Goal: Task Accomplishment & Management: Complete application form

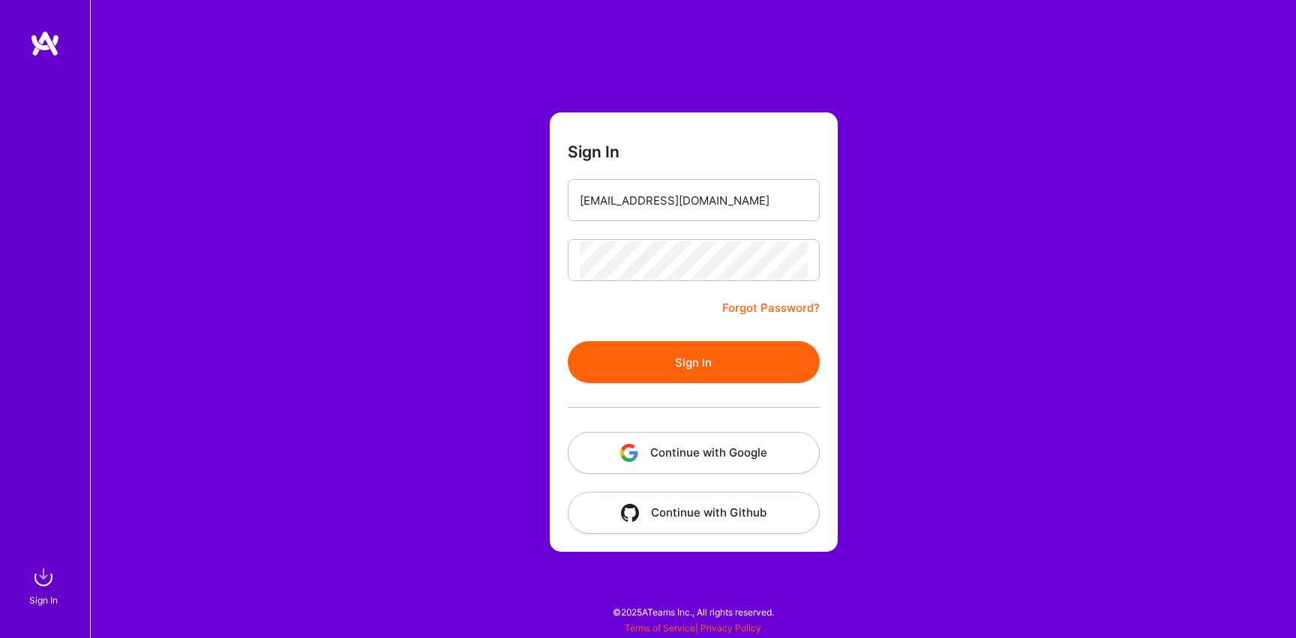
click at [534, 349] on div "Sign In chrafailidis@gmail.com Forgot Password? Sign In Continue with Google Co…" at bounding box center [693, 319] width 1206 height 638
click at [597, 360] on button "Sign In" at bounding box center [694, 362] width 252 height 42
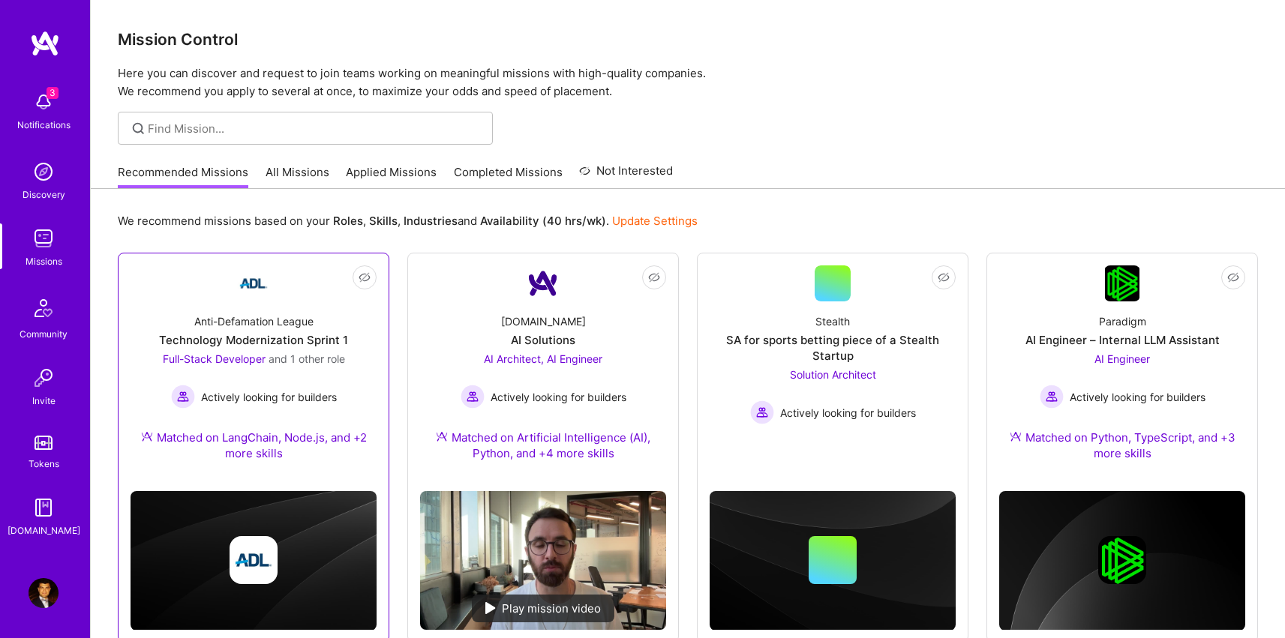
click at [326, 308] on div "Anti-Defamation League Technology Modernization Sprint 1 Full-Stack Developer a…" at bounding box center [254, 391] width 246 height 178
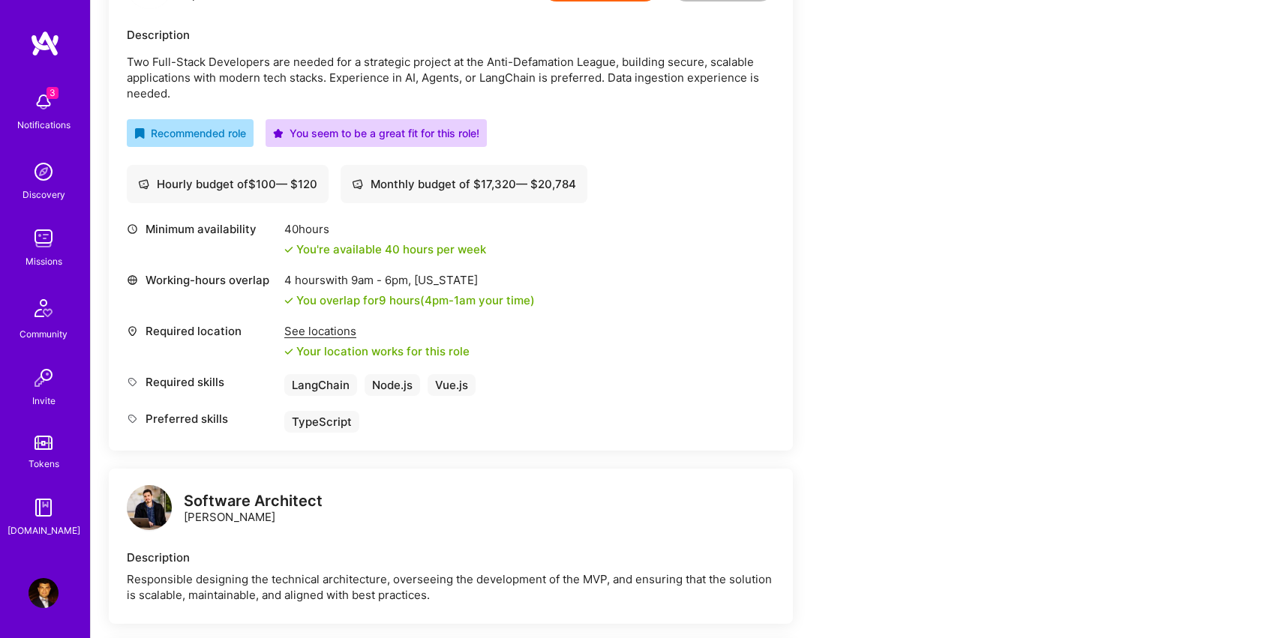
scroll to position [378, 0]
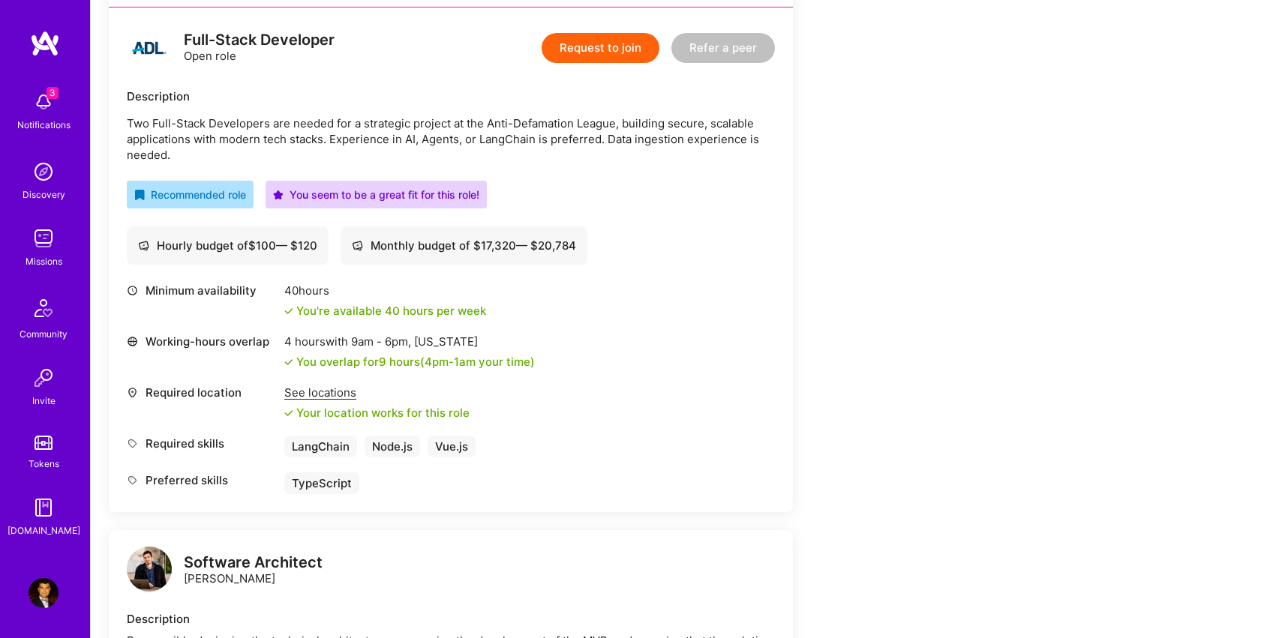
drag, startPoint x: 180, startPoint y: 156, endPoint x: 118, endPoint y: 126, distance: 69.1
click at [118, 126] on div "Full-Stack Developer Open role Request to join Refer a peer Description Two Ful…" at bounding box center [451, 260] width 684 height 505
click at [587, 44] on button "Request to join" at bounding box center [601, 48] width 118 height 30
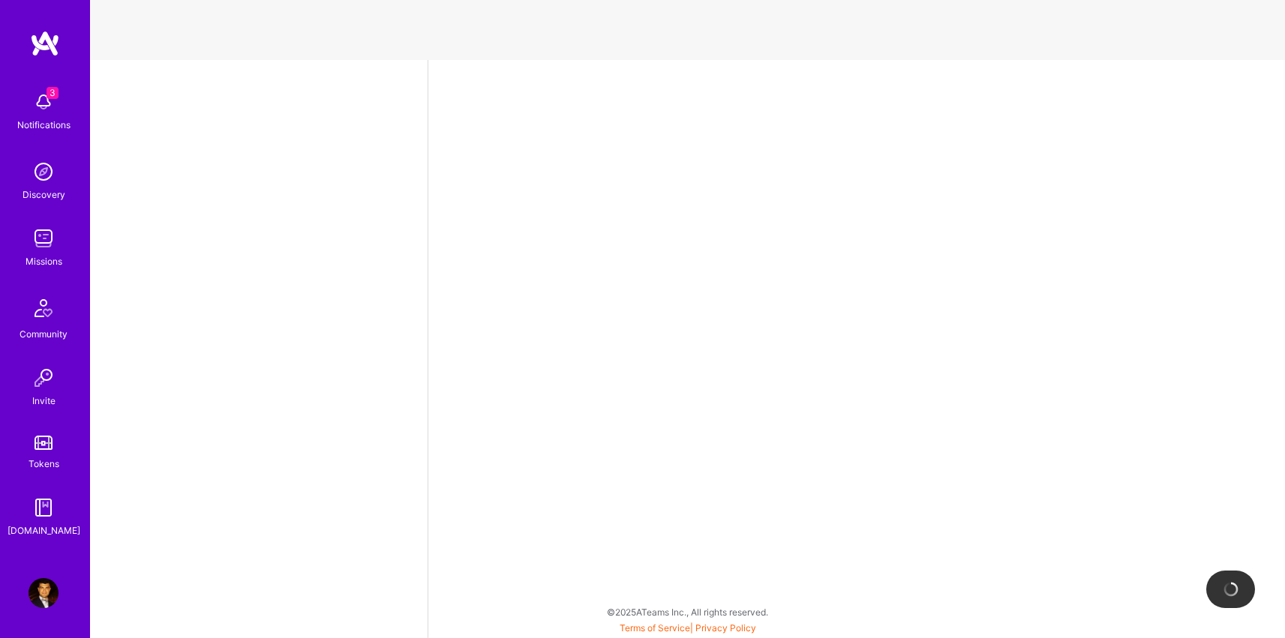
select select "US"
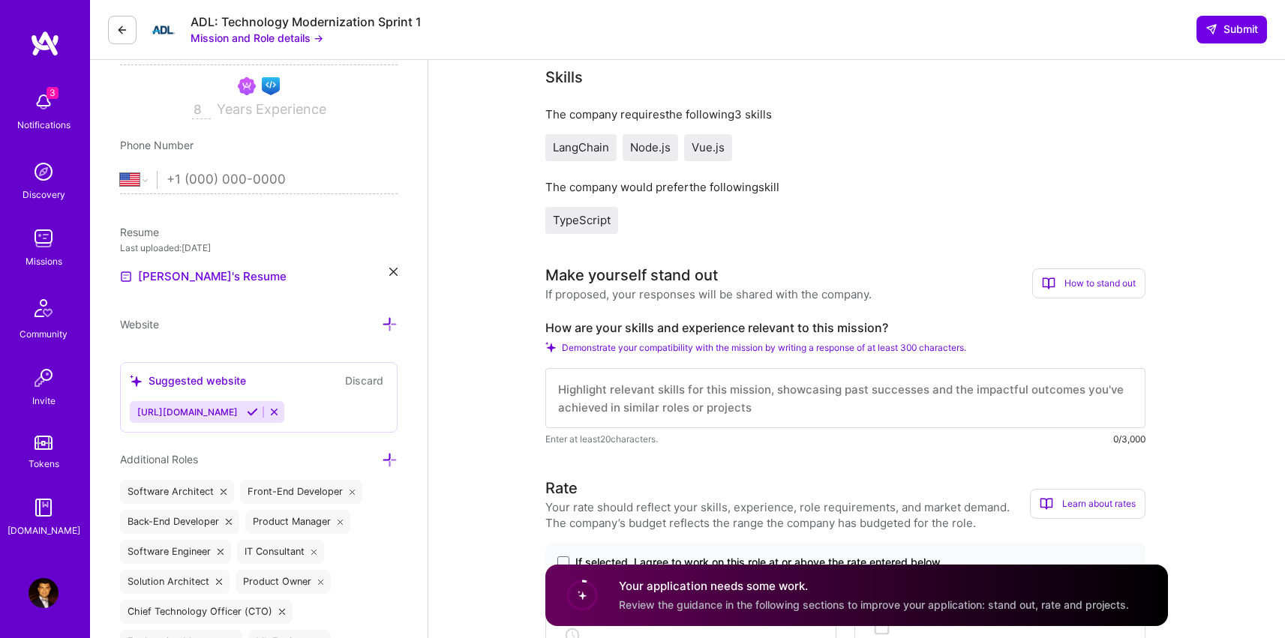
scroll to position [508, 0]
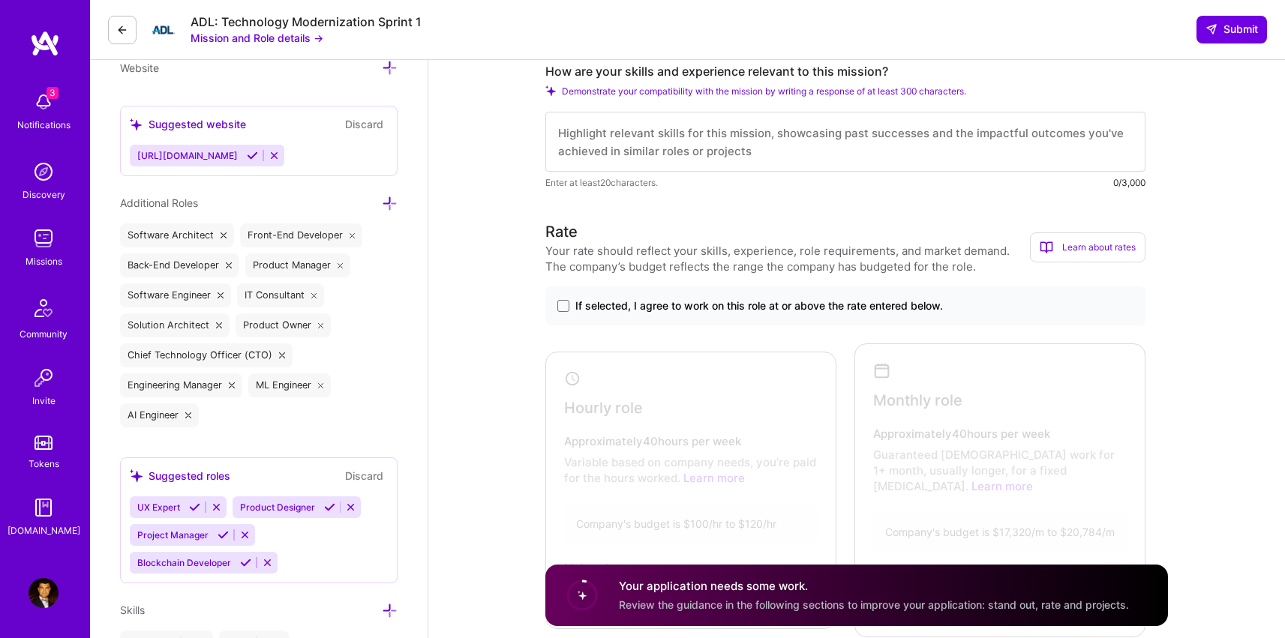
click at [584, 308] on span "If selected, I agree to work on this role at or above the rate entered below." at bounding box center [759, 306] width 368 height 15
click at [0, 0] on input "If selected, I agree to work on this role at or above the rate entered below." at bounding box center [0, 0] width 0 height 0
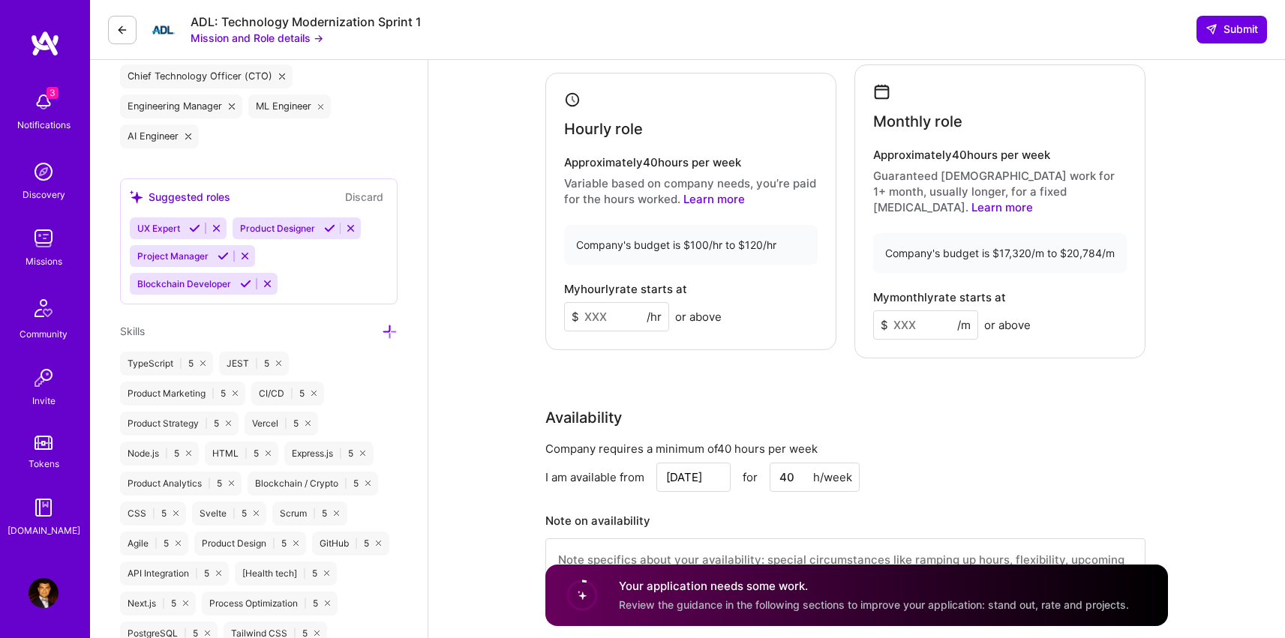
scroll to position [870, 0]
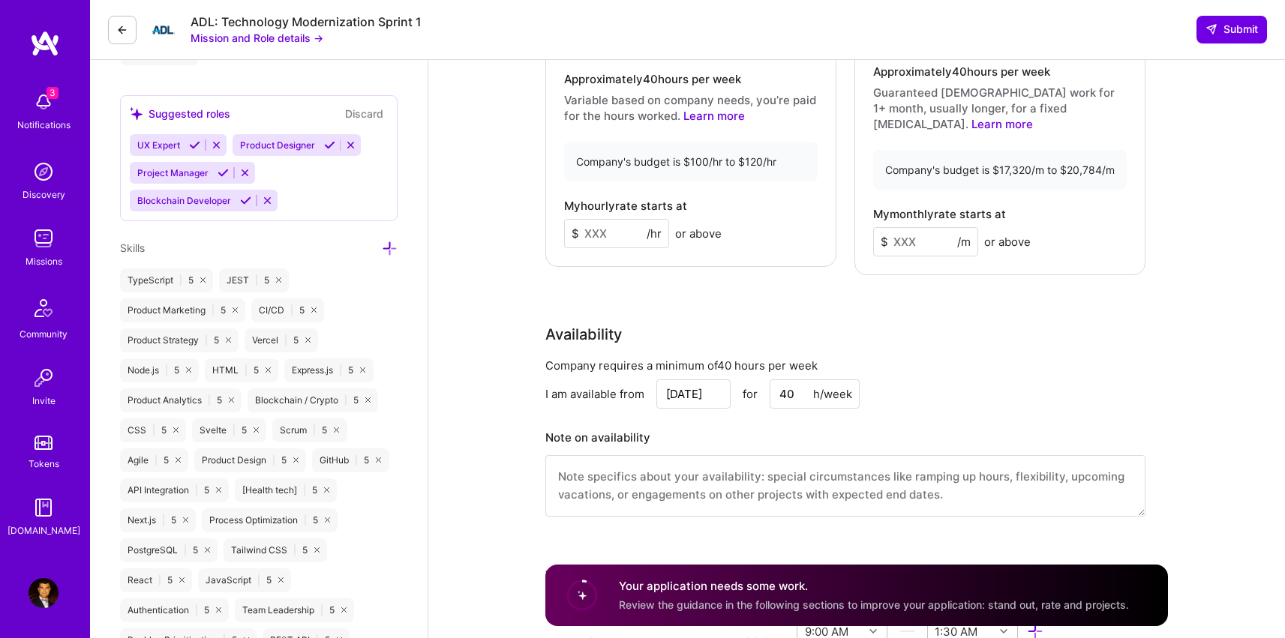
click at [638, 232] on input at bounding box center [616, 233] width 105 height 29
type input "110"
click at [947, 230] on input at bounding box center [925, 241] width 105 height 29
click at [943, 228] on input at bounding box center [925, 241] width 105 height 29
type input "18500"
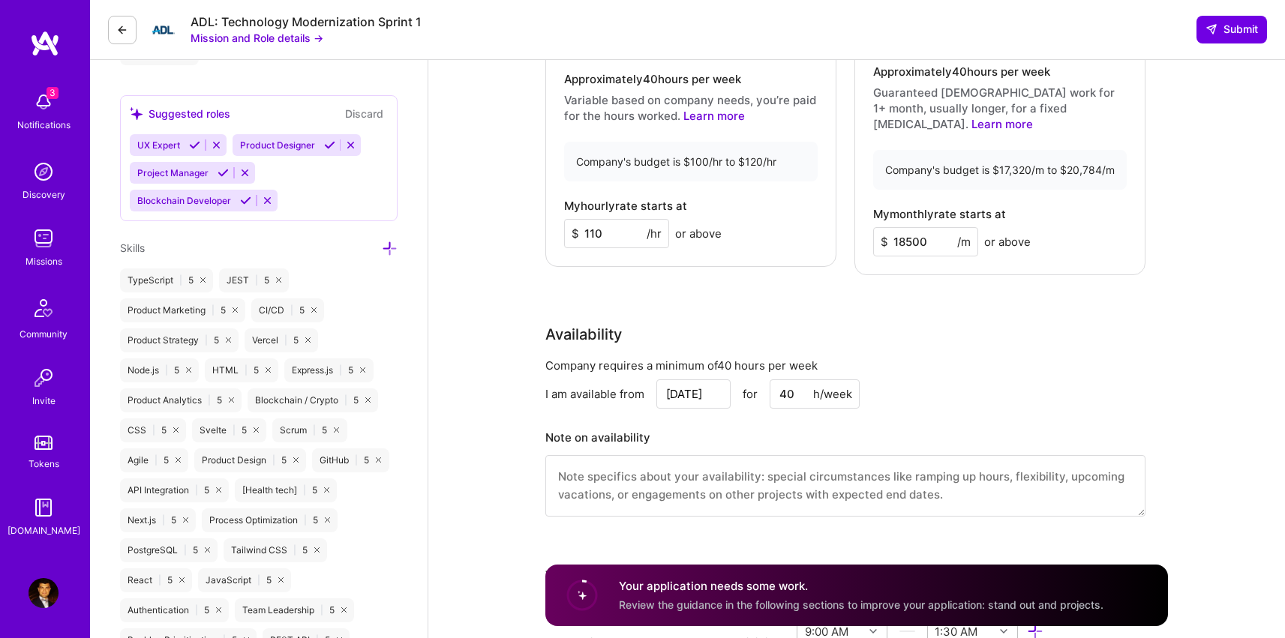
click at [1018, 272] on div "Rate Your rate should reflect your skills, experience, role requirements, and m…" at bounding box center [856, 197] width 623 height 678
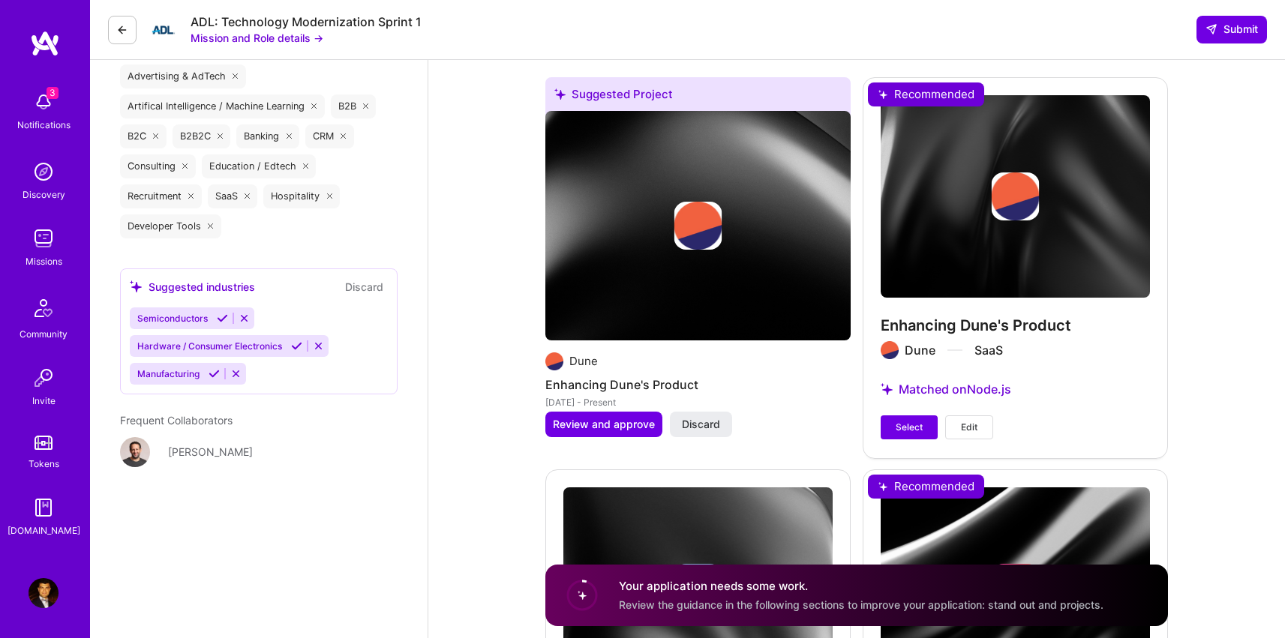
scroll to position [2814, 0]
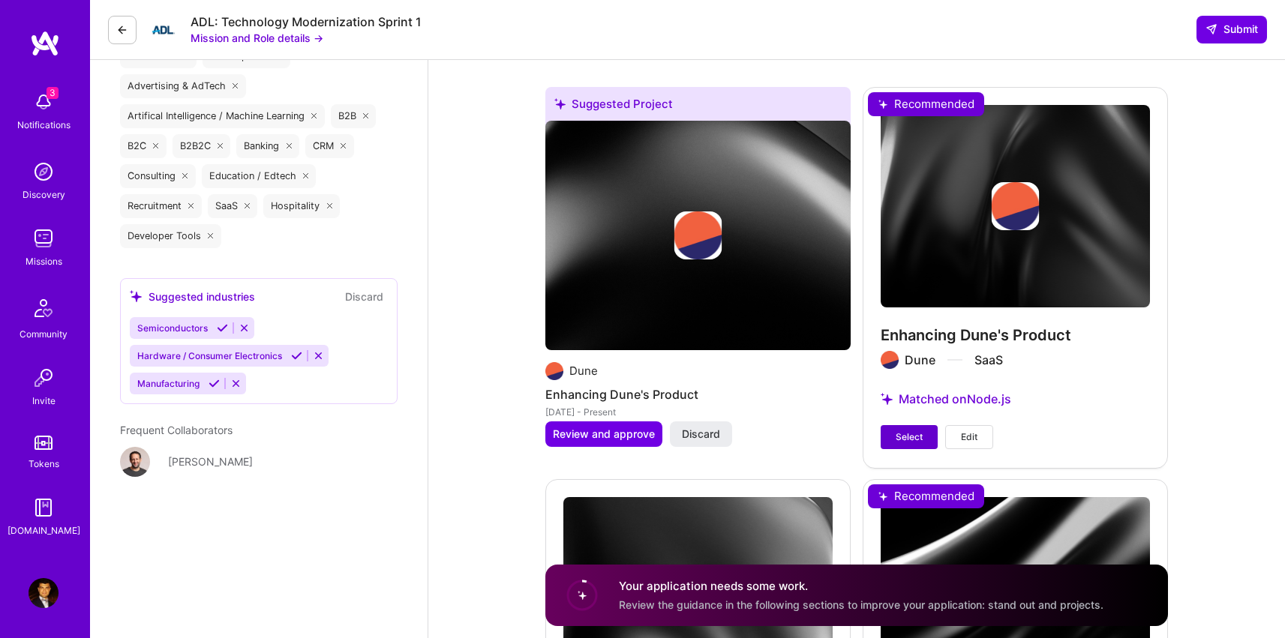
click at [893, 425] on button "Select" at bounding box center [909, 437] width 57 height 24
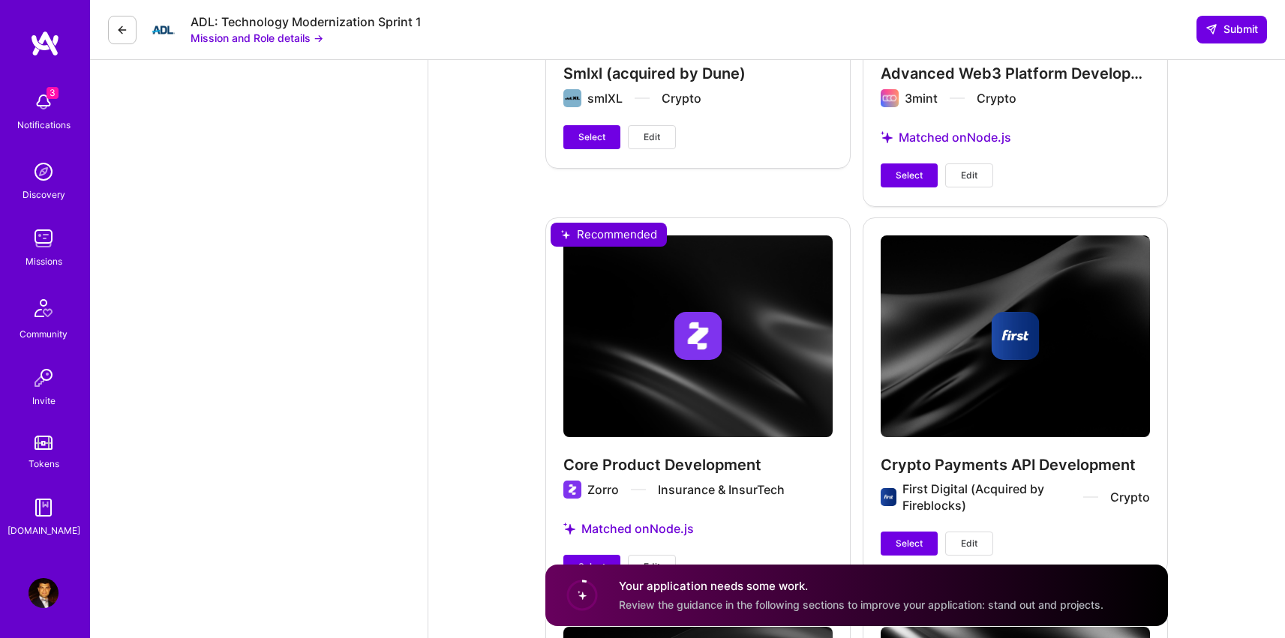
scroll to position [3473, 0]
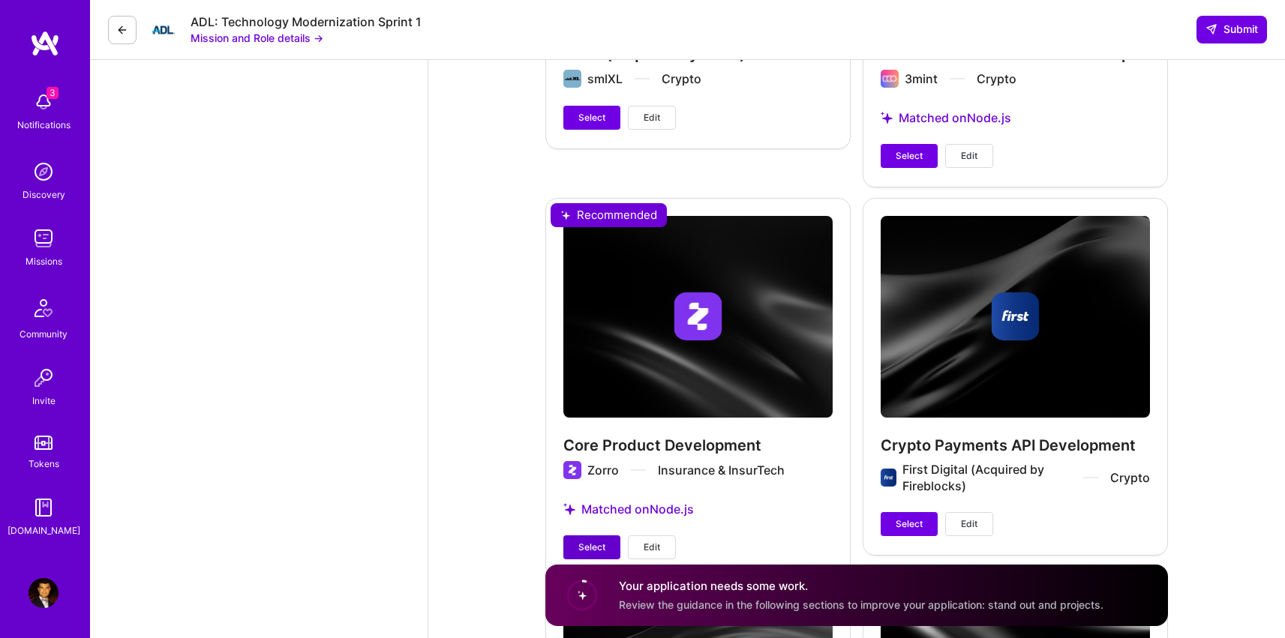
click at [594, 536] on button "Select" at bounding box center [591, 548] width 57 height 24
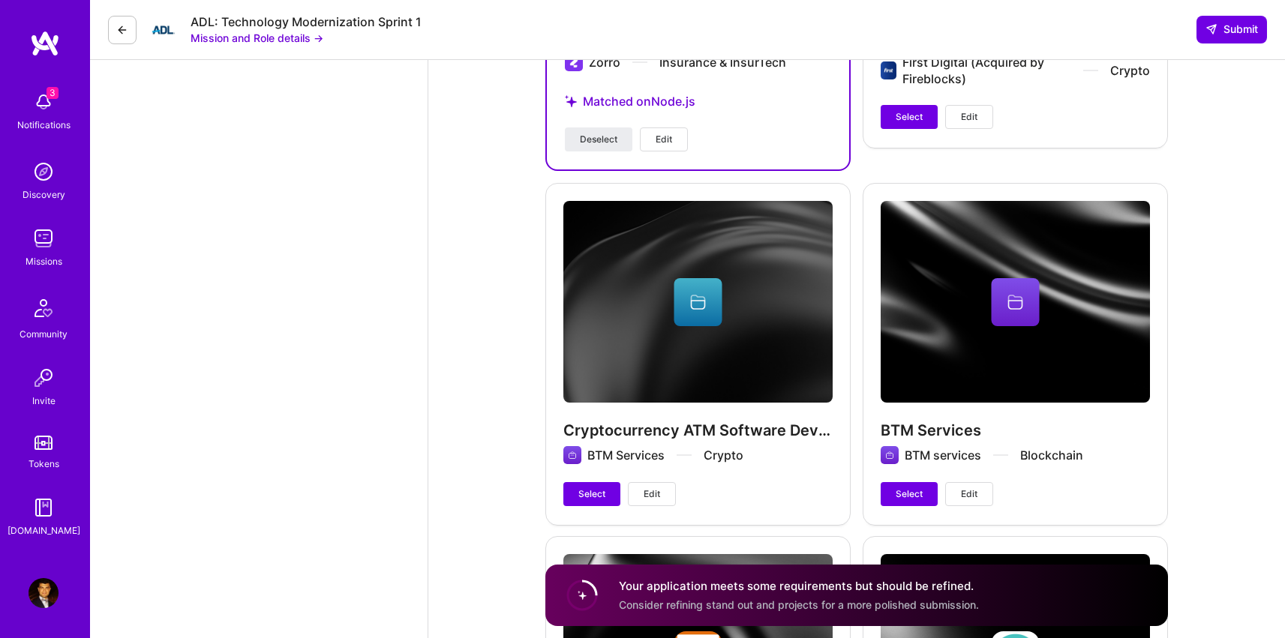
scroll to position [3854, 0]
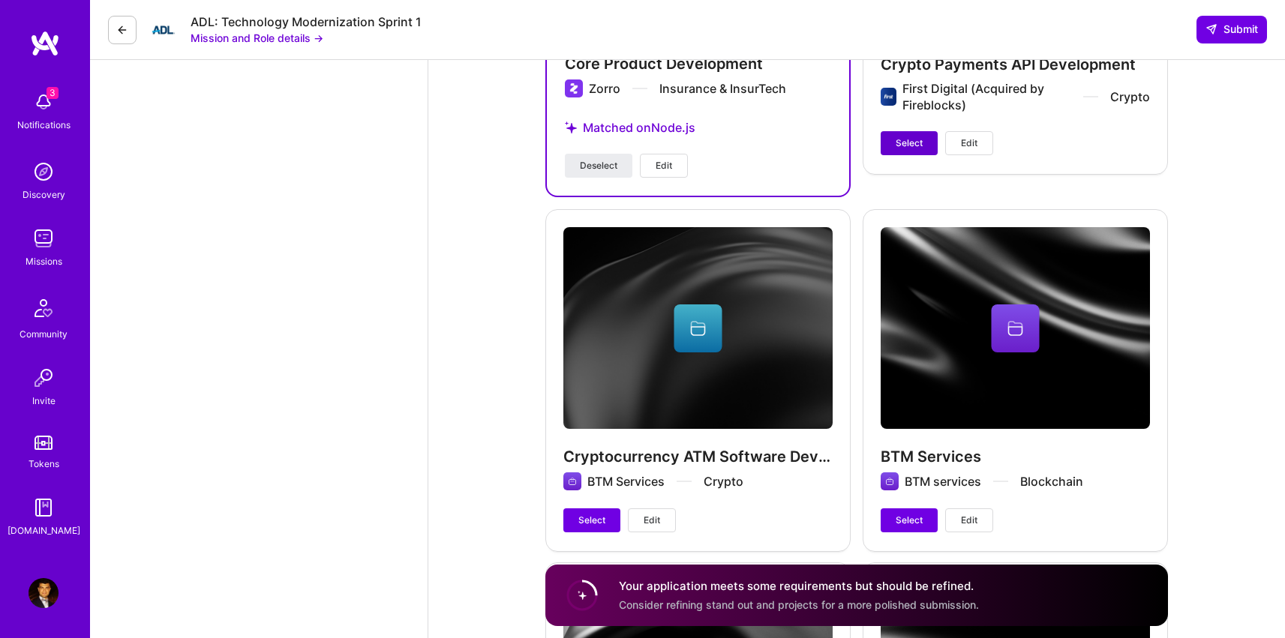
click at [901, 137] on span "Select" at bounding box center [909, 144] width 27 height 14
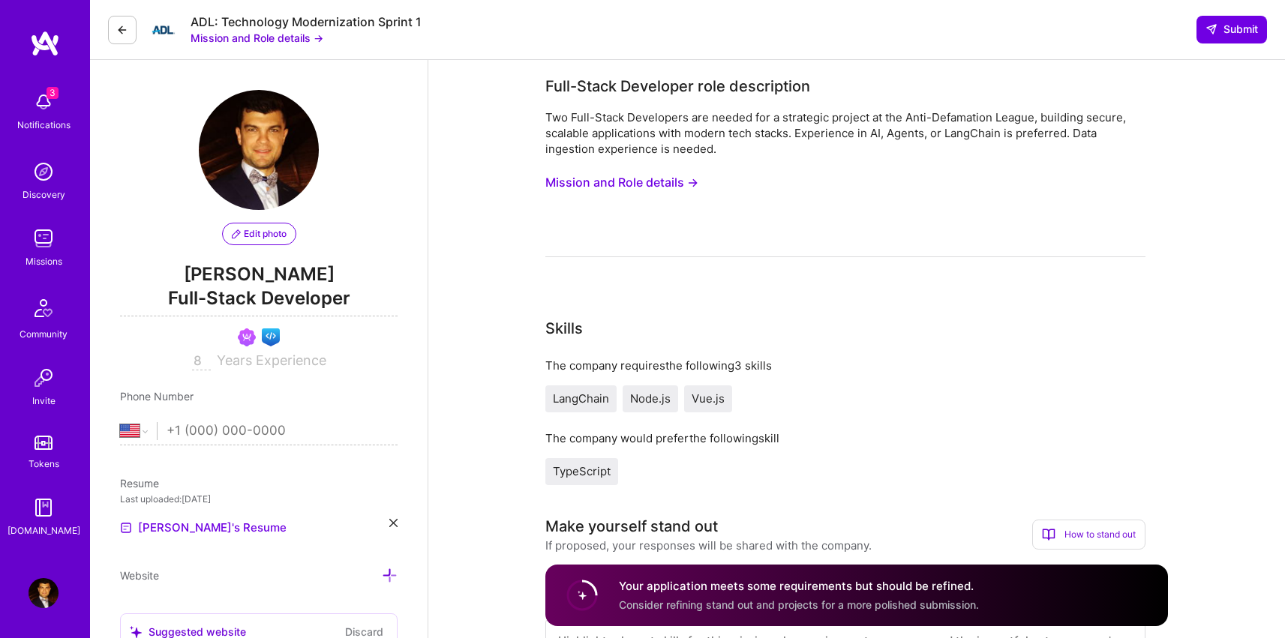
scroll to position [320, 0]
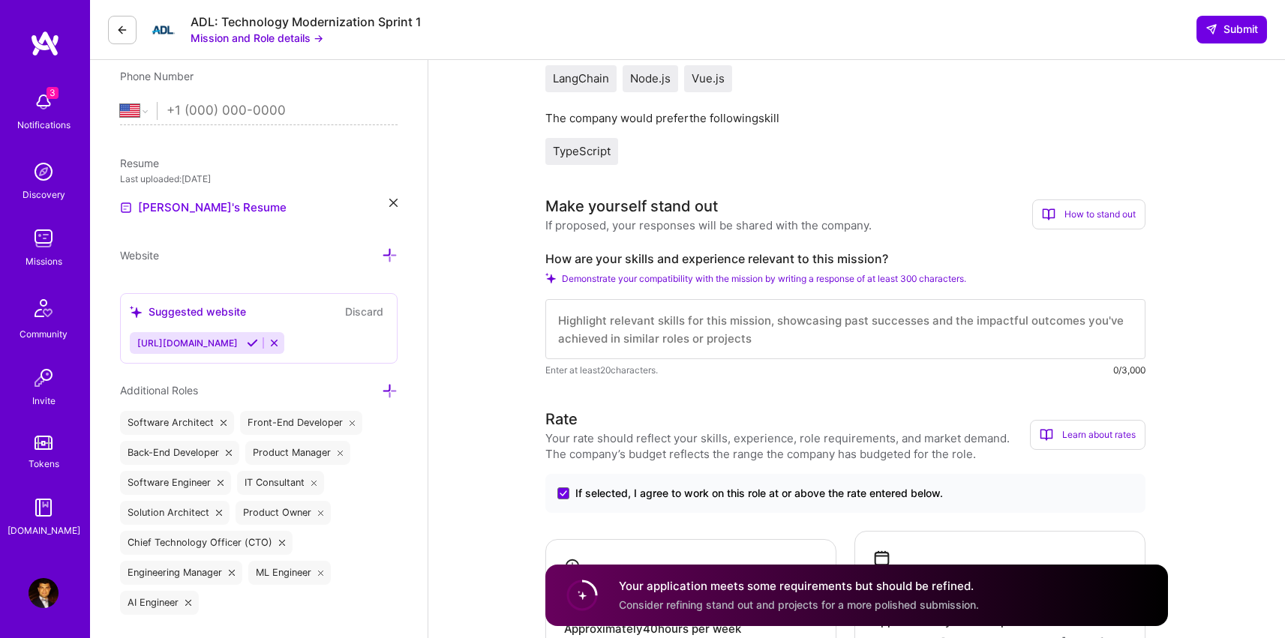
click at [694, 324] on textarea at bounding box center [845, 329] width 600 height 60
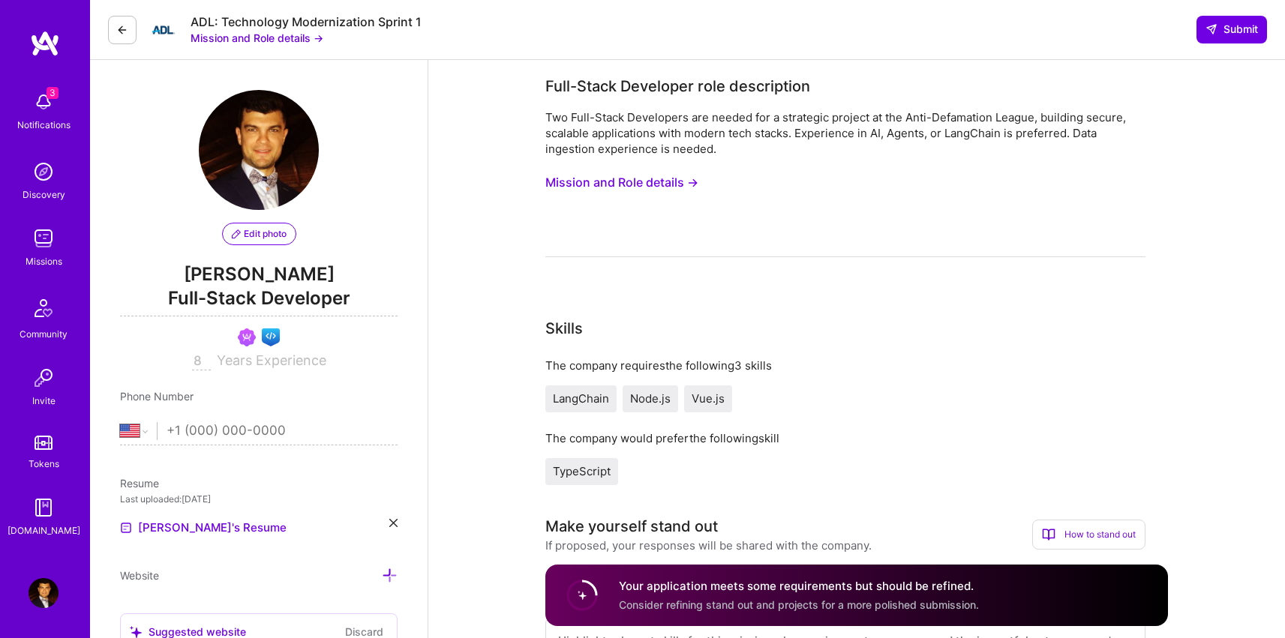
scroll to position [317, 0]
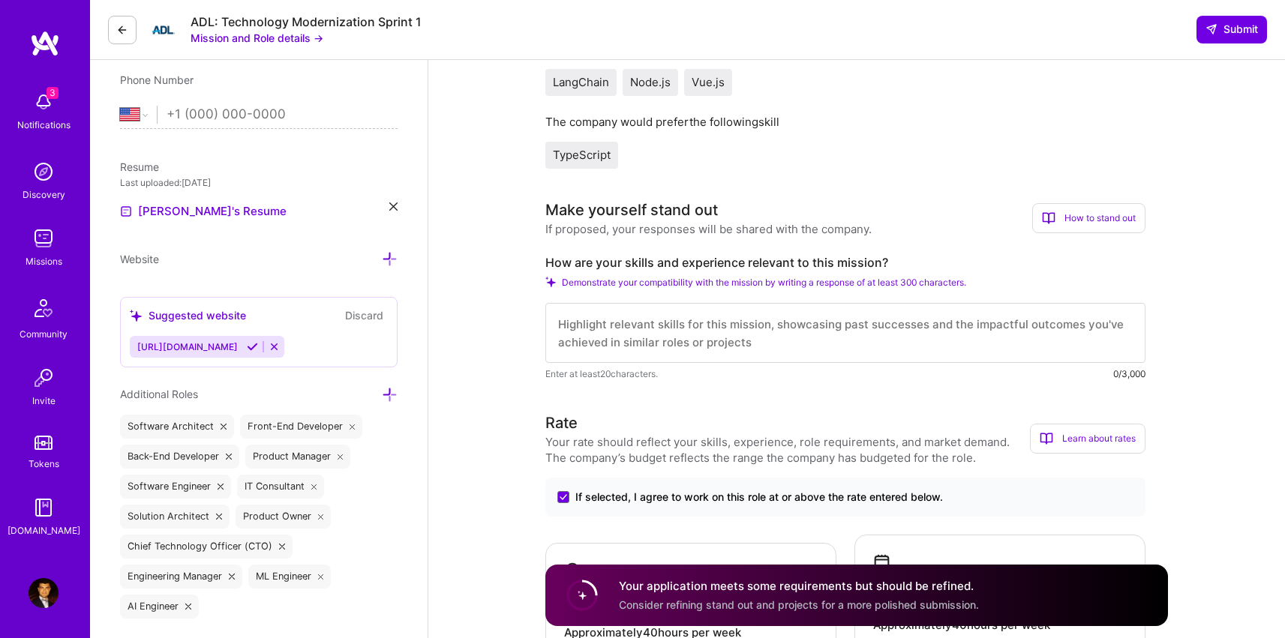
click at [762, 336] on textarea at bounding box center [845, 333] width 600 height 60
paste textarea "Hi, I can be a great fit for what you're looking for. I've worked with multiple…"
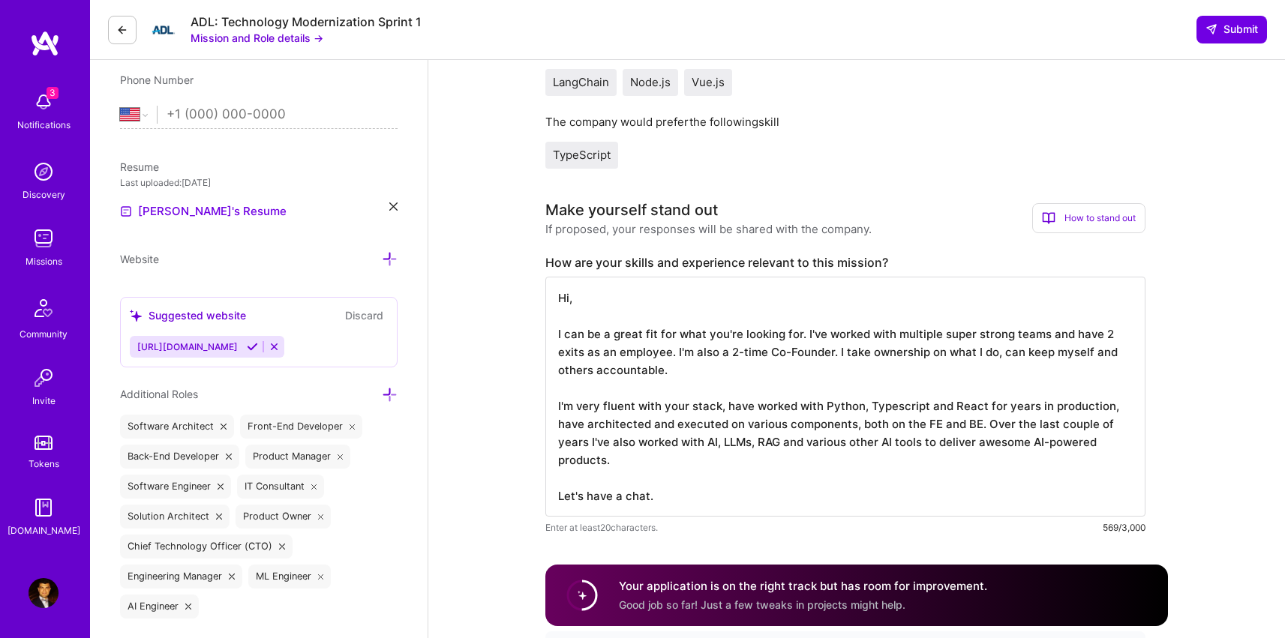
drag, startPoint x: 822, startPoint y: 407, endPoint x: 876, endPoint y: 404, distance: 54.1
click at [876, 404] on textarea "Hi, I can be a great fit for what you're looking for. I've worked with multiple…" at bounding box center [845, 397] width 600 height 240
click at [847, 407] on textarea "Hi, I can be a great fit for what you're looking for. I've worked with multiple…" at bounding box center [845, 397] width 600 height 240
click at [951, 404] on textarea "Hi, I can be a great fit for what you're looking for. I've worked with multiple…" at bounding box center [845, 397] width 600 height 240
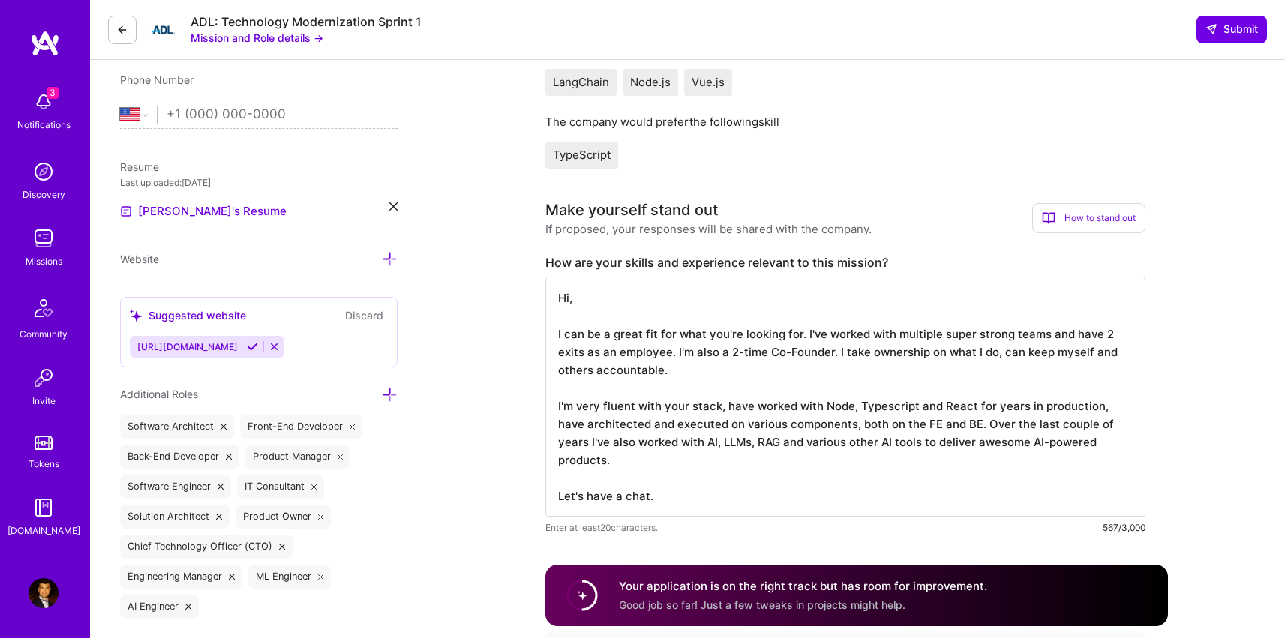
click at [951, 404] on textarea "Hi, I can be a great fit for what you're looking for. I've worked with multiple…" at bounding box center [845, 397] width 600 height 240
click at [945, 440] on textarea "Hi, I can be a great fit for what you're looking for. I've worked with multiple…" at bounding box center [845, 397] width 600 height 240
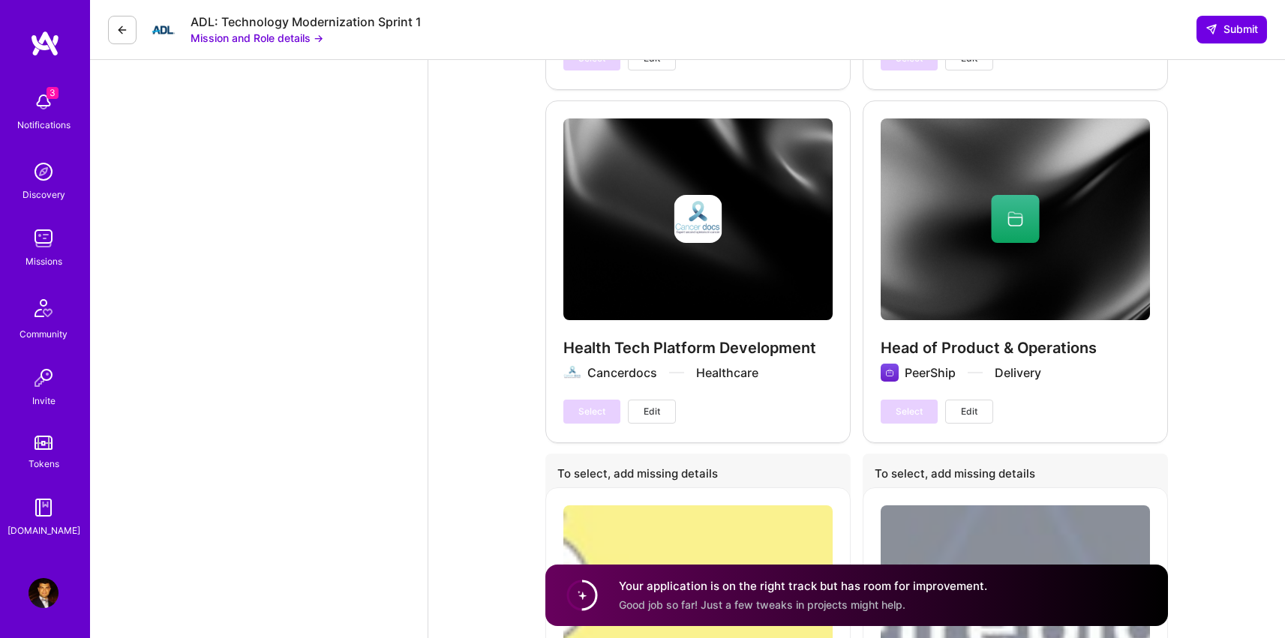
scroll to position [5106, 0]
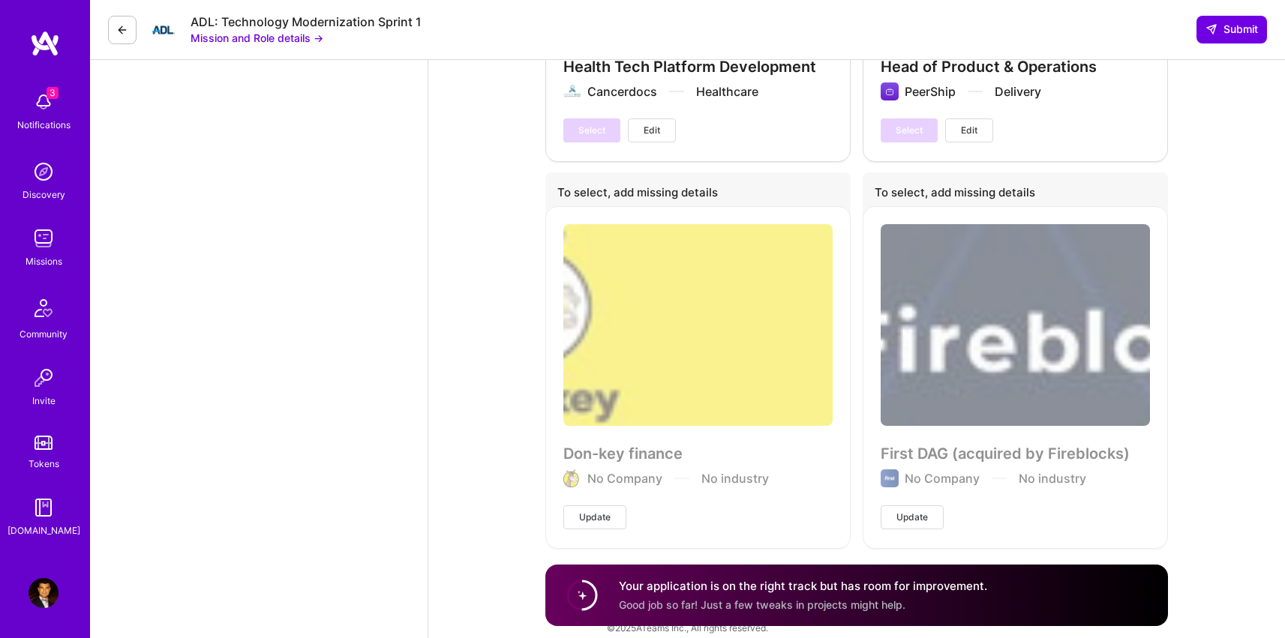
type textarea "Hi, I can be a great fit for what you're looking for. I've worked with multiple…"
click at [1221, 21] on button "Submit" at bounding box center [1232, 29] width 71 height 27
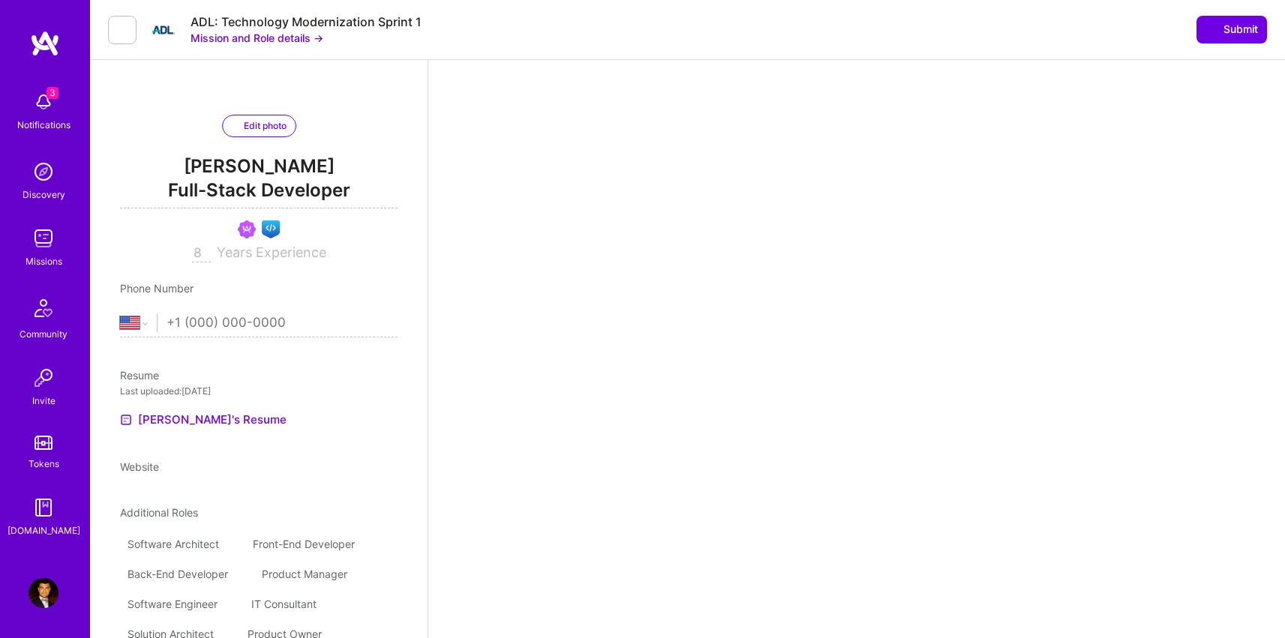
click at [60, 110] on div "3 Notifications" at bounding box center [43, 110] width 93 height 52
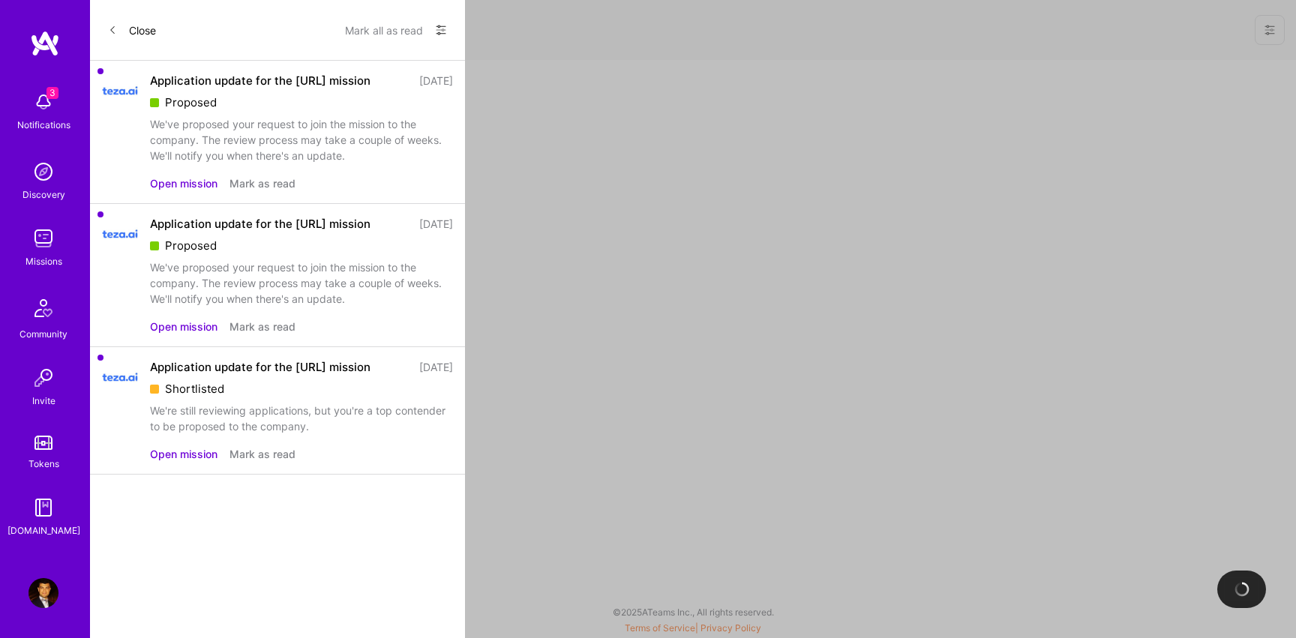
click at [224, 104] on div "Proposed" at bounding box center [301, 103] width 303 height 16
click at [200, 176] on button "Open mission" at bounding box center [184, 184] width 68 height 16
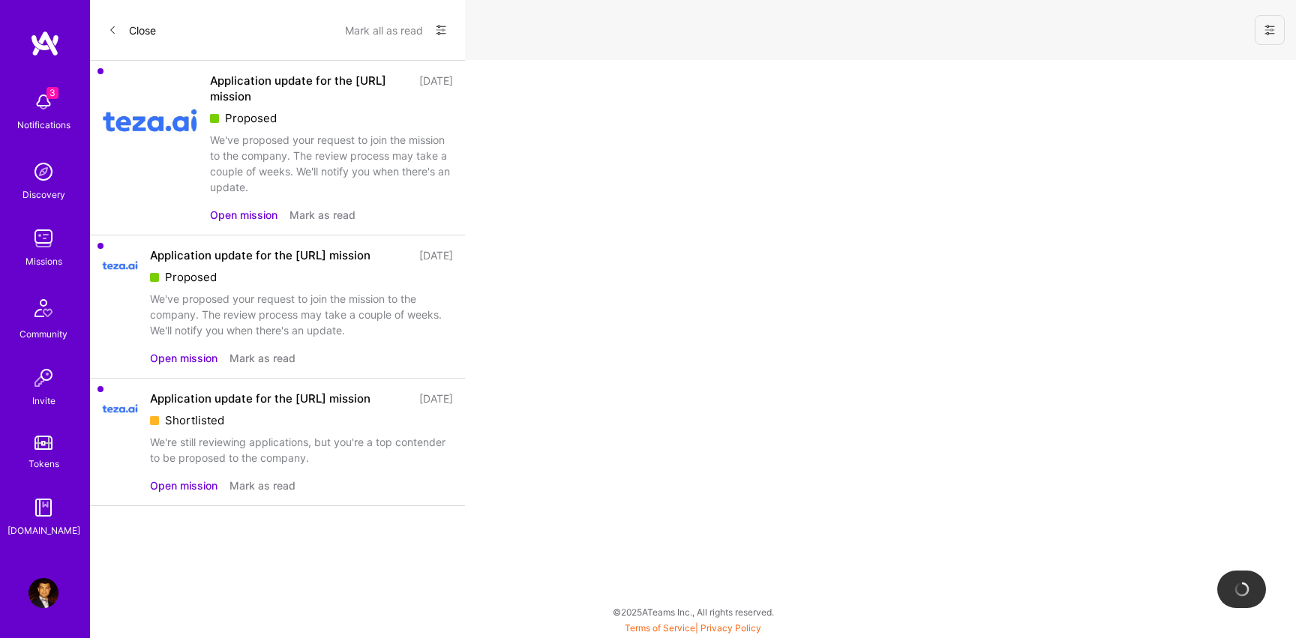
select select "US"
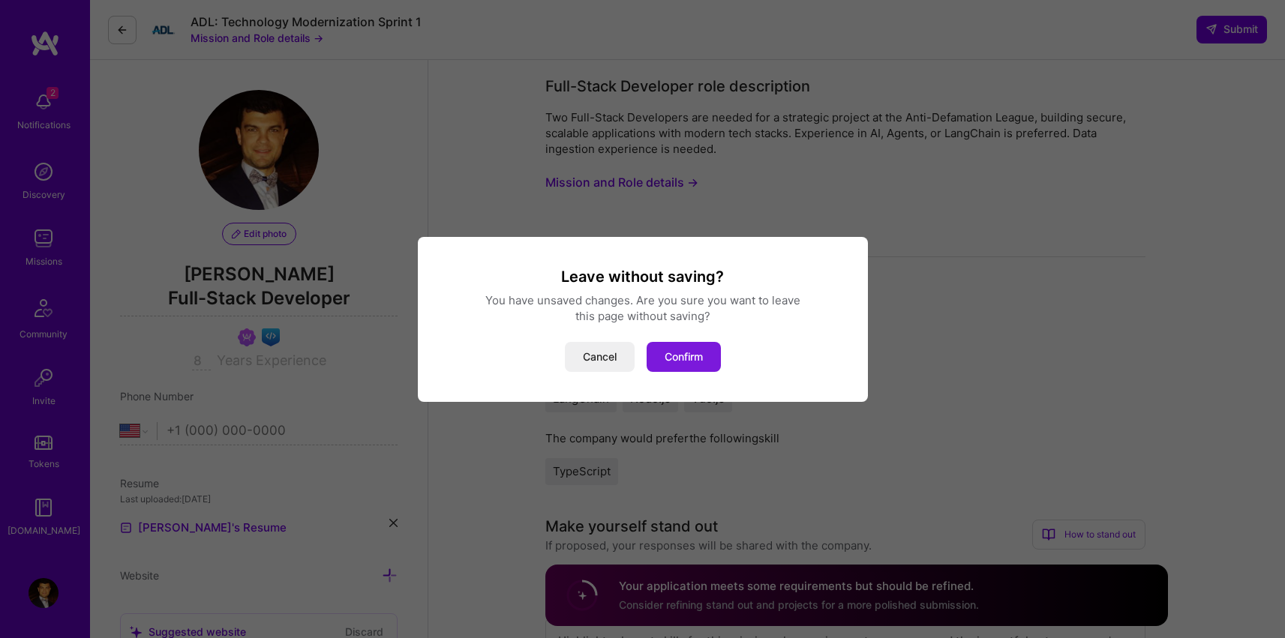
click at [668, 348] on button "Confirm" at bounding box center [684, 357] width 74 height 30
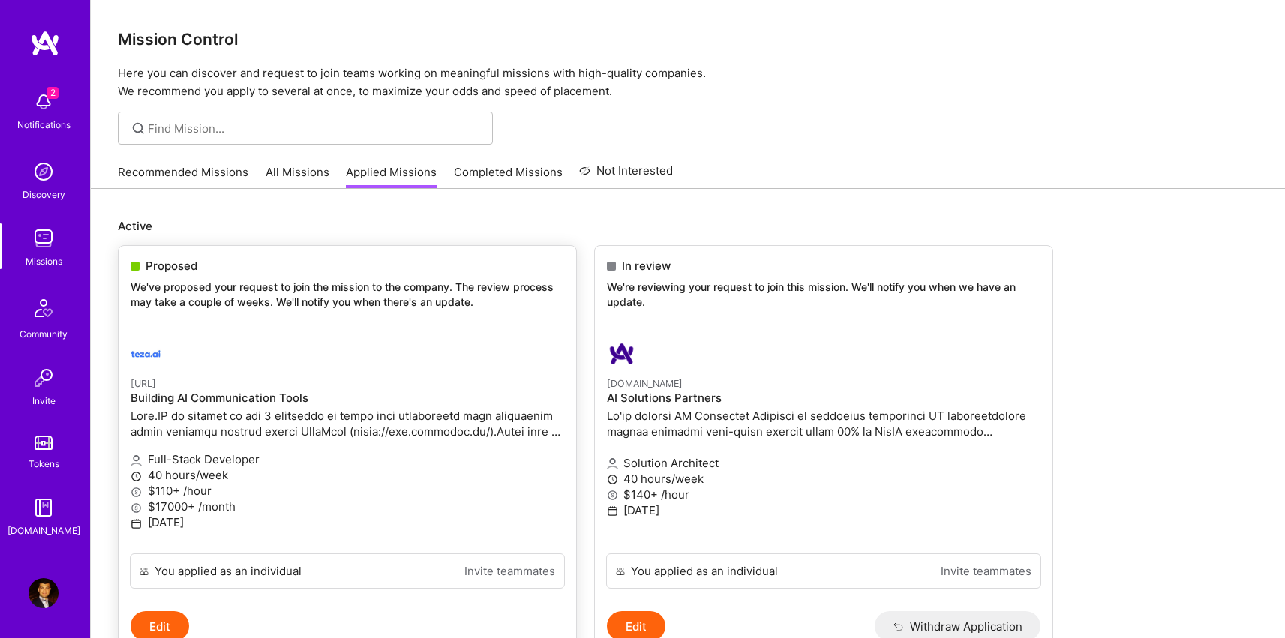
click at [393, 278] on div "Proposed We've proposed your request to join the mission to the company. The re…" at bounding box center [348, 286] width 458 height 81
click at [248, 320] on div "Proposed We've proposed your request to join the mission to the company. The re…" at bounding box center [348, 286] width 458 height 81
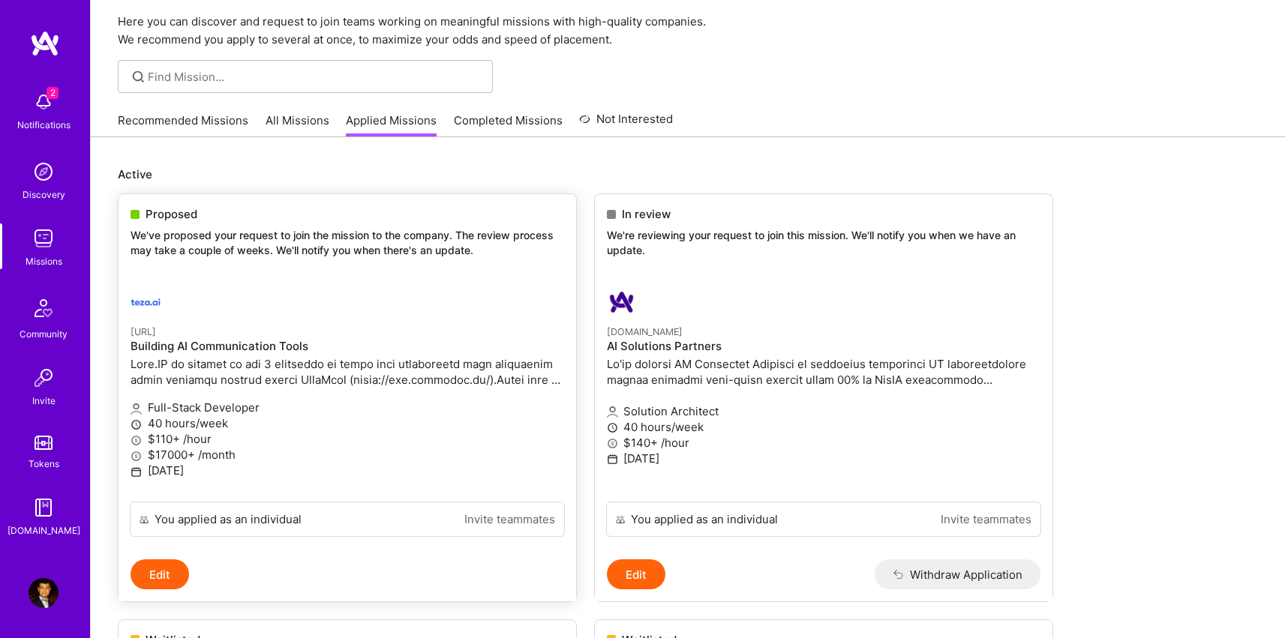
click at [177, 558] on div "You applied as an individual Invite teammates" at bounding box center [348, 531] width 458 height 58
click at [174, 566] on button "Edit" at bounding box center [160, 575] width 59 height 30
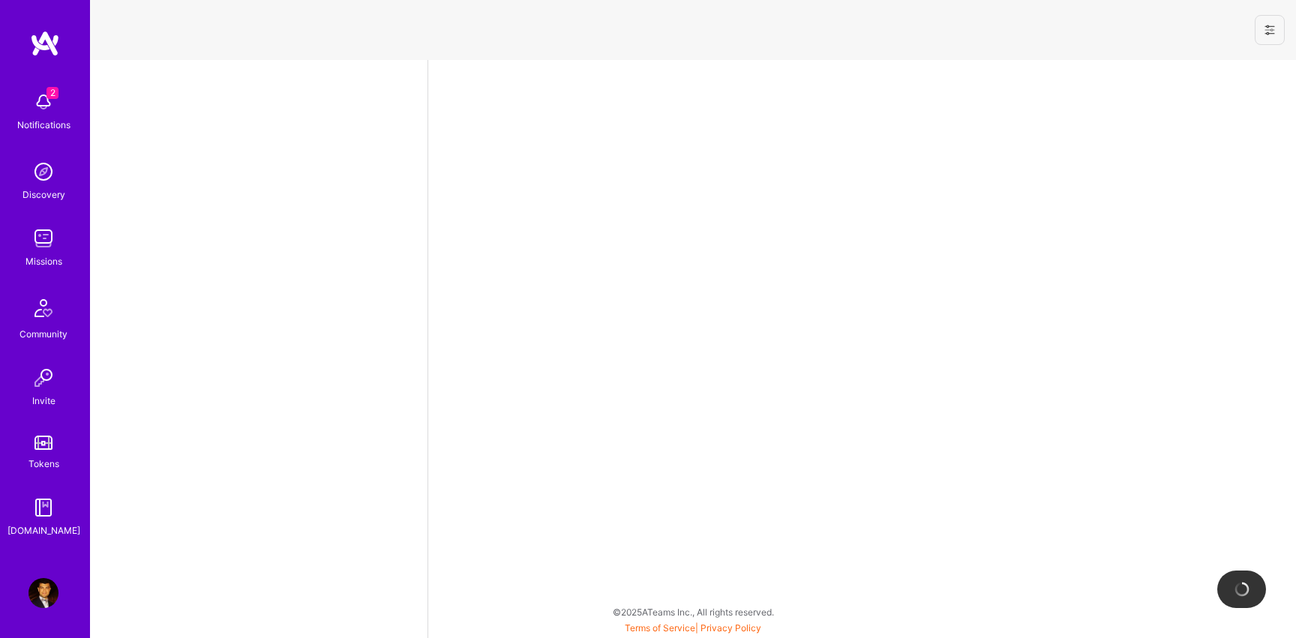
select select "US"
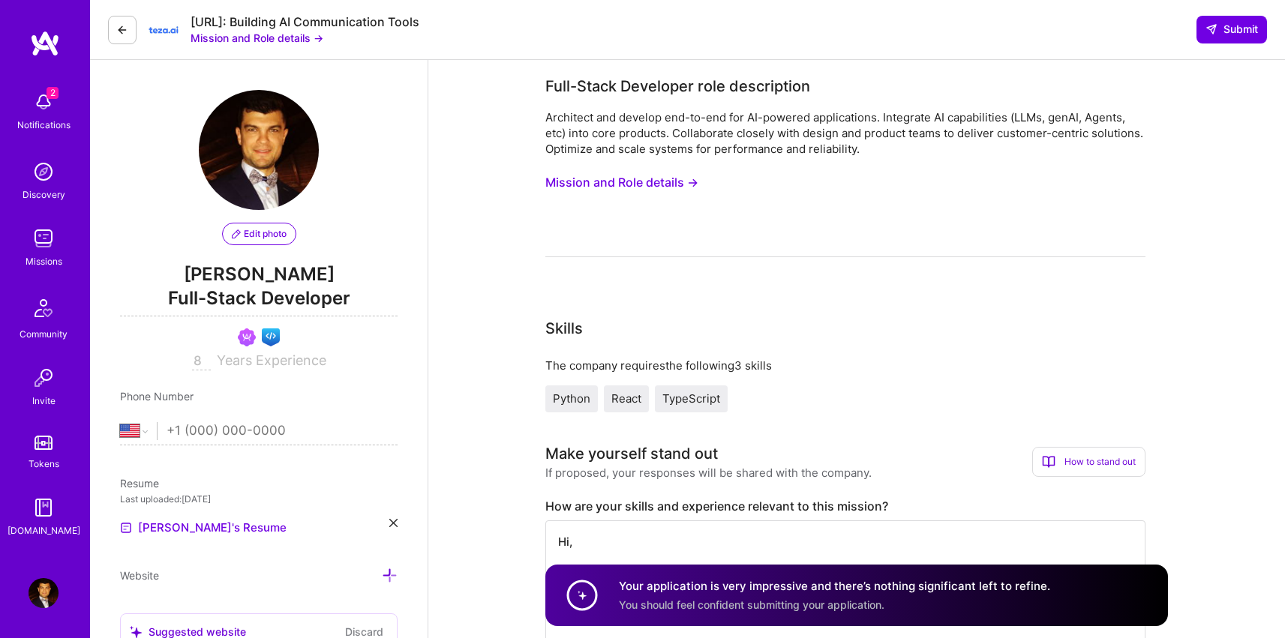
scroll to position [361, 0]
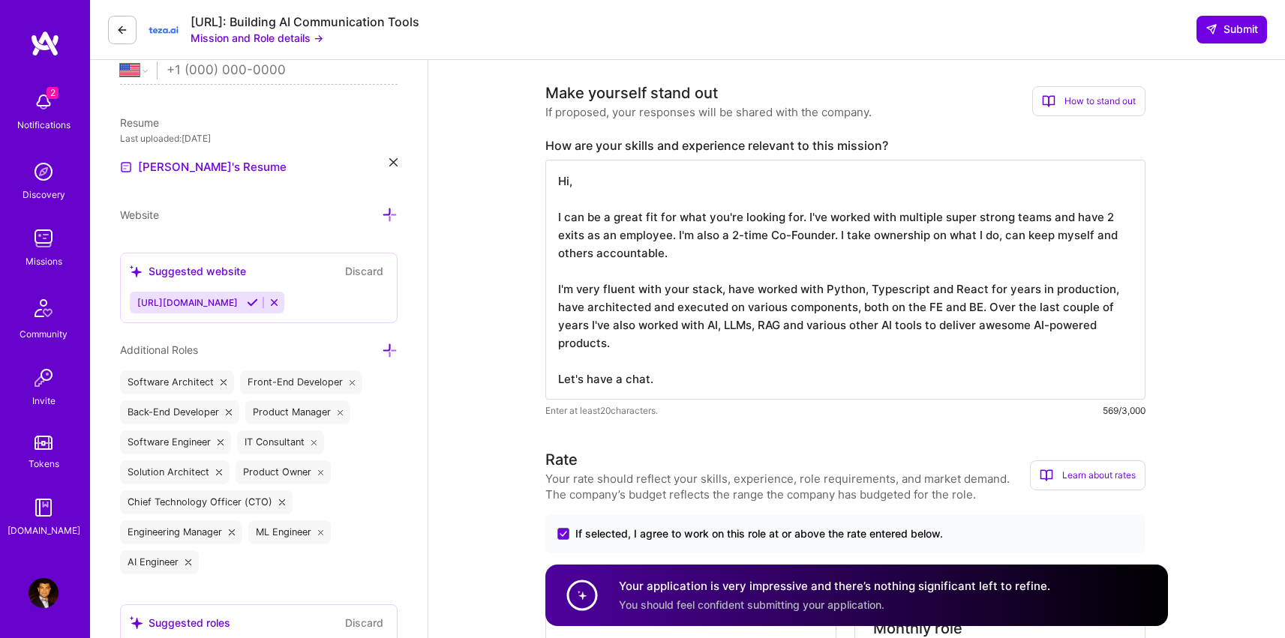
click at [855, 241] on textarea "Hi, I can be a great fit for what you're looking for. I've worked with multiple…" at bounding box center [845, 280] width 600 height 240
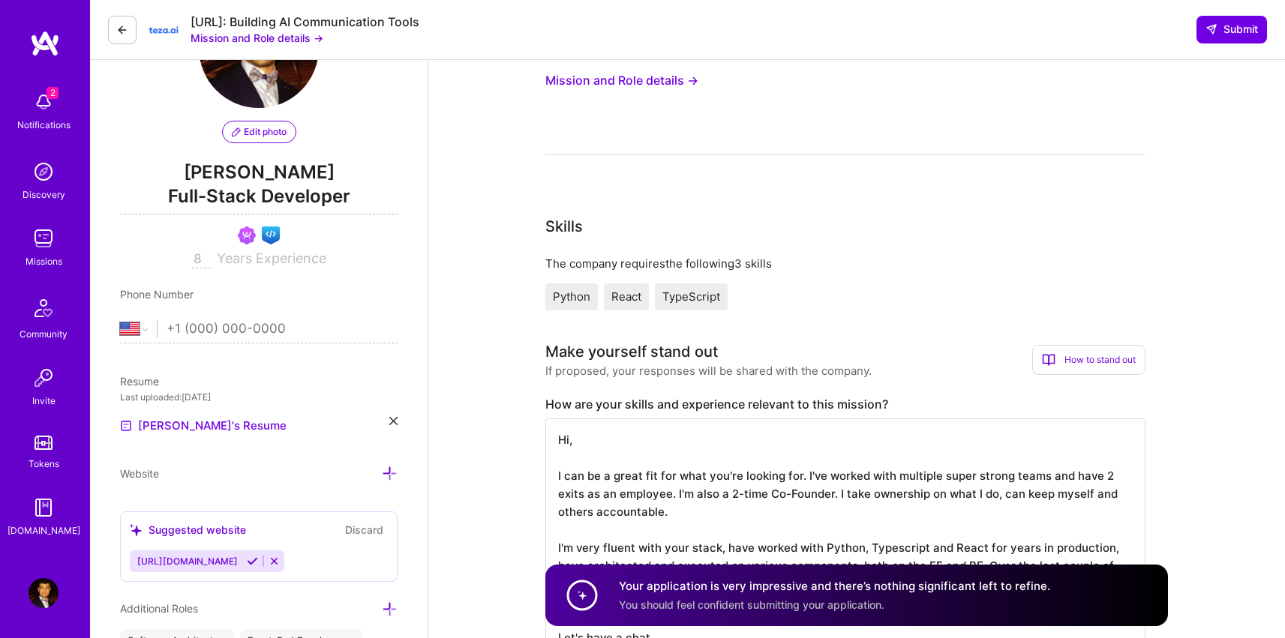
click at [120, 24] on icon at bounding box center [122, 30] width 12 height 12
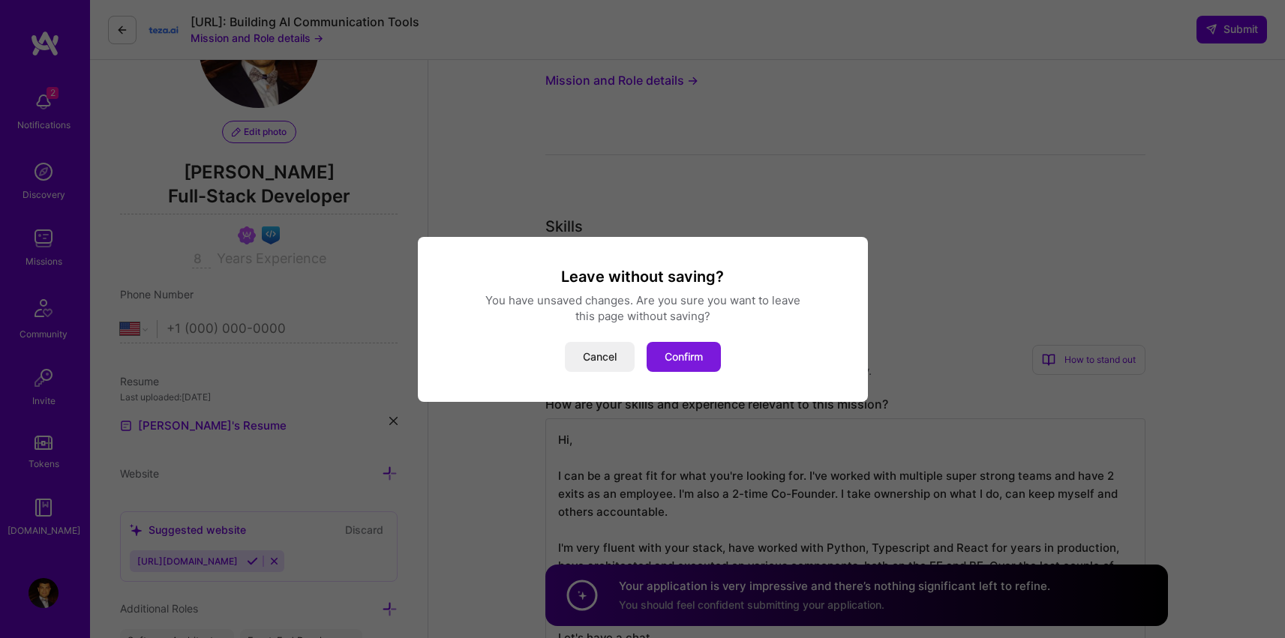
click at [677, 356] on button "Confirm" at bounding box center [684, 357] width 74 height 30
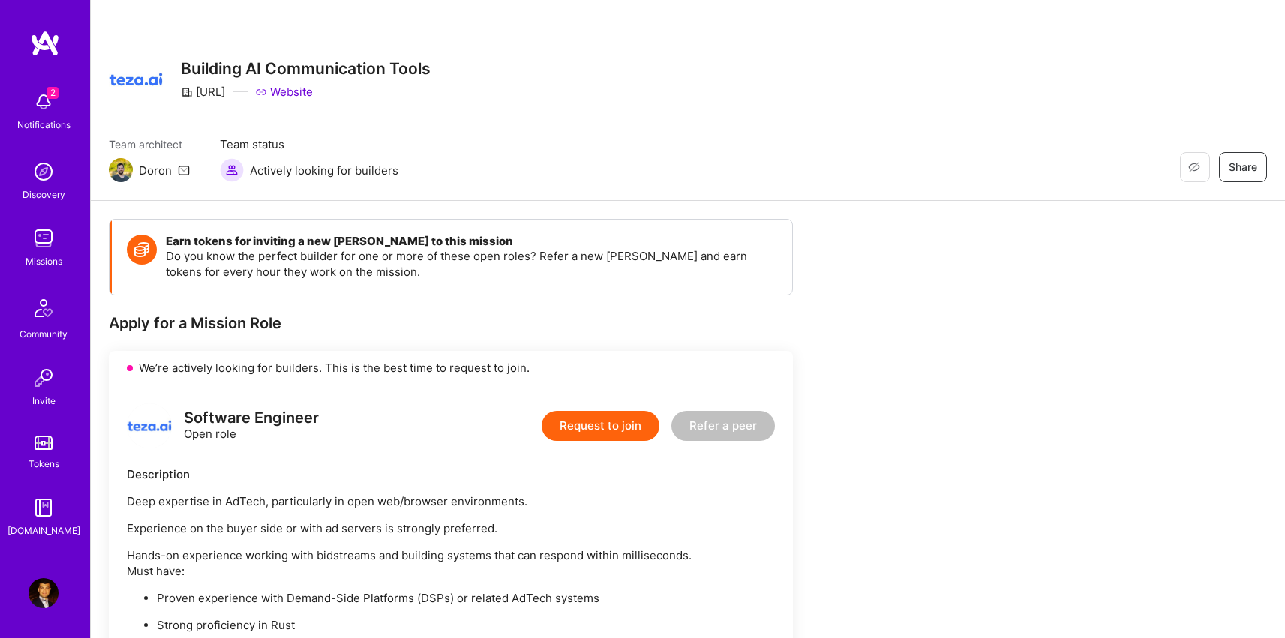
click at [56, 239] on img at bounding box center [44, 239] width 30 height 30
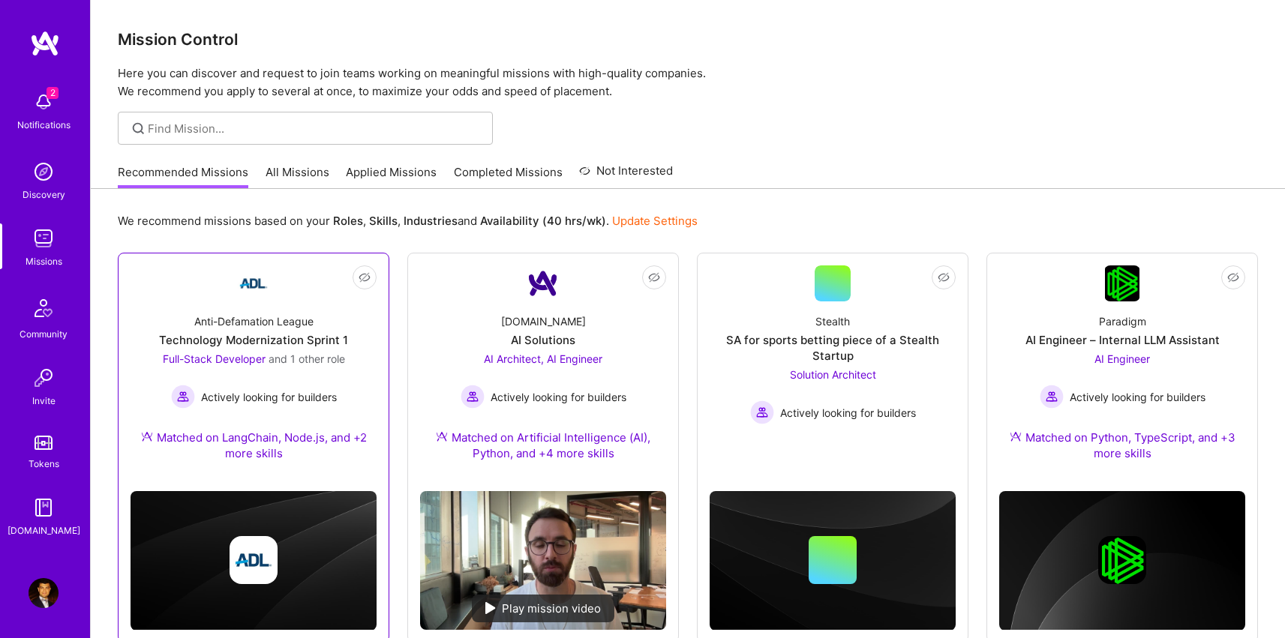
click at [267, 319] on div "Anti-Defamation League" at bounding box center [253, 322] width 119 height 16
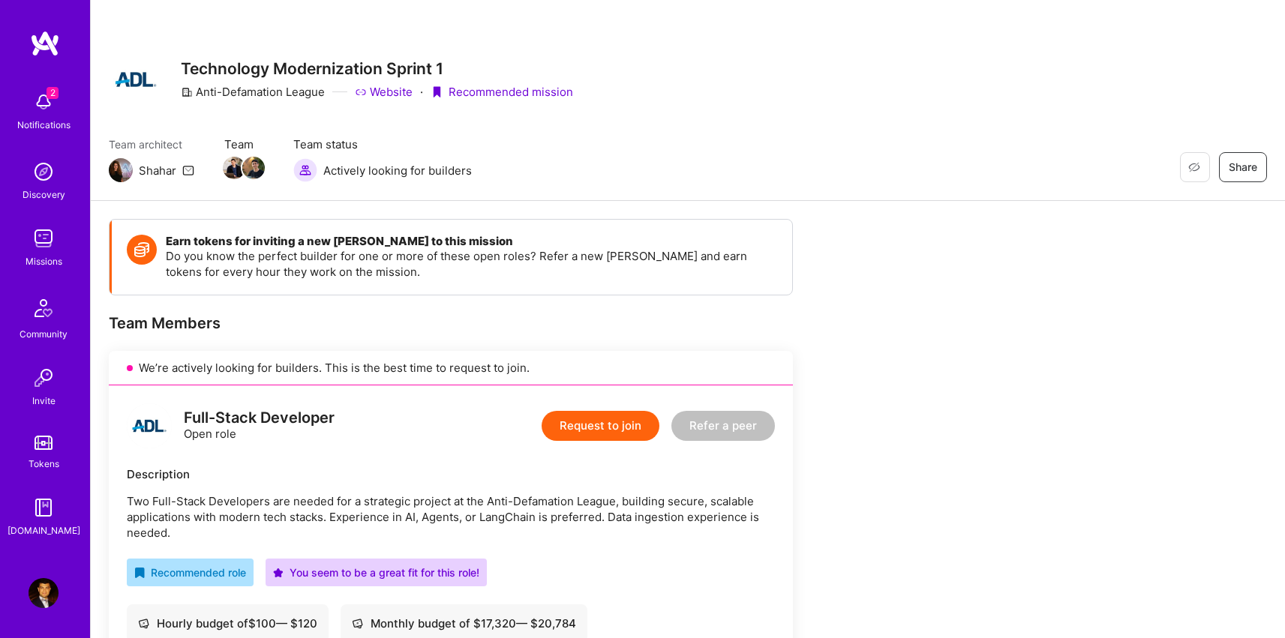
scroll to position [280, 0]
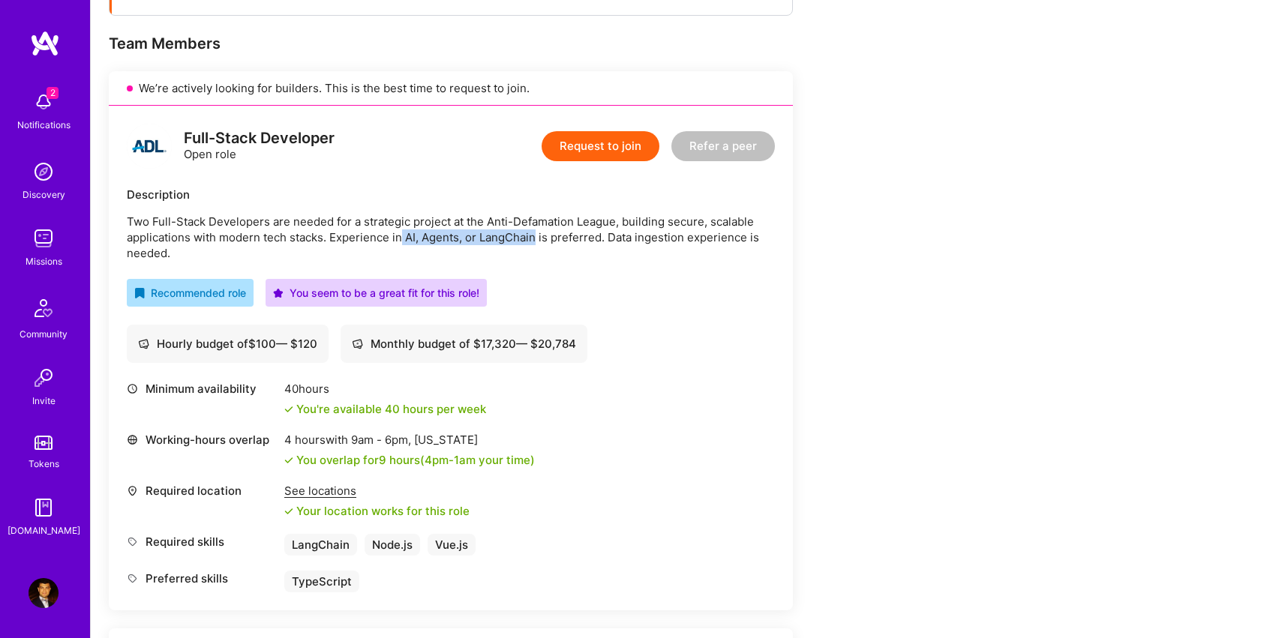
drag, startPoint x: 404, startPoint y: 238, endPoint x: 538, endPoint y: 235, distance: 134.3
click at [538, 235] on p "Two Full-Stack Developers are needed for a strategic project at the Anti-Defama…" at bounding box center [451, 237] width 648 height 47
copy p "AI, Agents, or LangChain"
